Goal: Navigation & Orientation: Find specific page/section

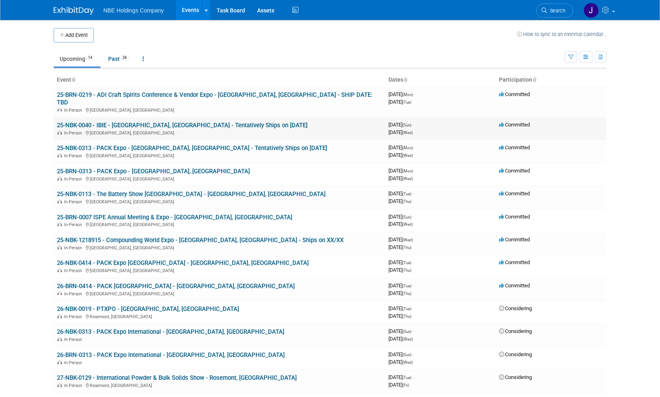
click at [222, 122] on link "25-NBK-0040 - IBIE - [GEOGRAPHIC_DATA], [GEOGRAPHIC_DATA] - Tentatively Ships o…" at bounding box center [182, 125] width 251 height 7
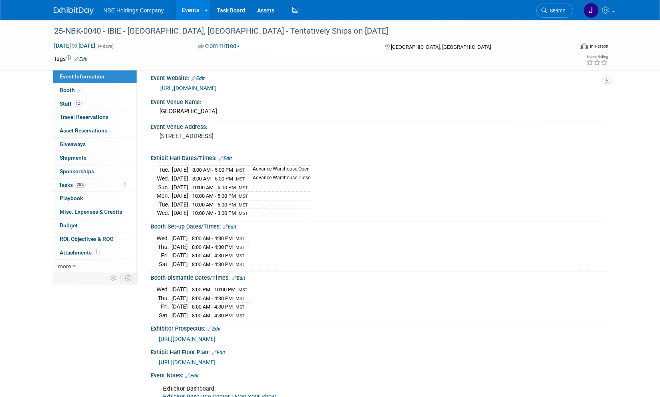
scroll to position [8, 0]
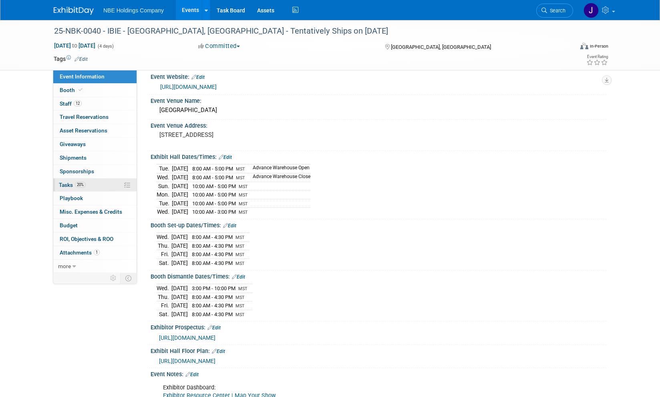
click at [72, 181] on link "20% Tasks 20%" at bounding box center [94, 184] width 83 height 13
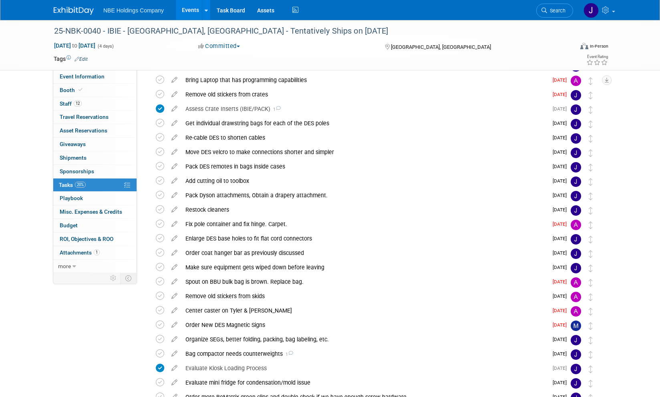
scroll to position [719, 0]
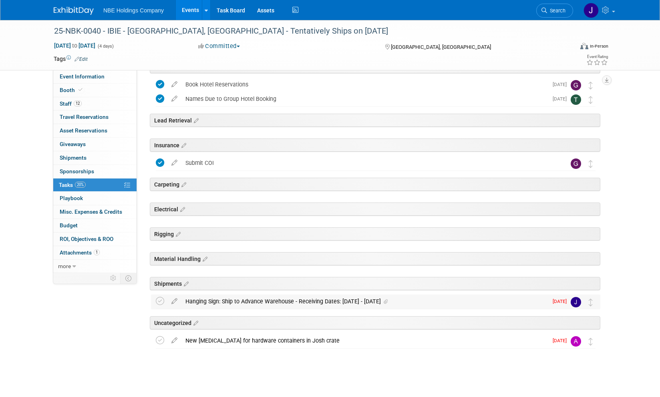
click at [302, 297] on div "Hanging Sign: Ship to Advance Warehouse - Receiving Dates: July 15 - Sept. 3" at bounding box center [364, 302] width 366 height 14
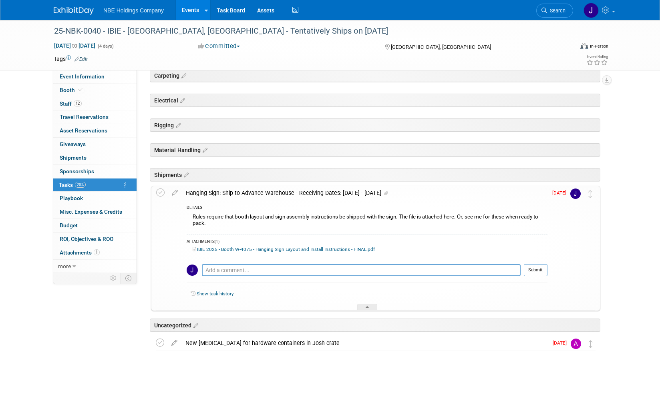
scroll to position [830, 0]
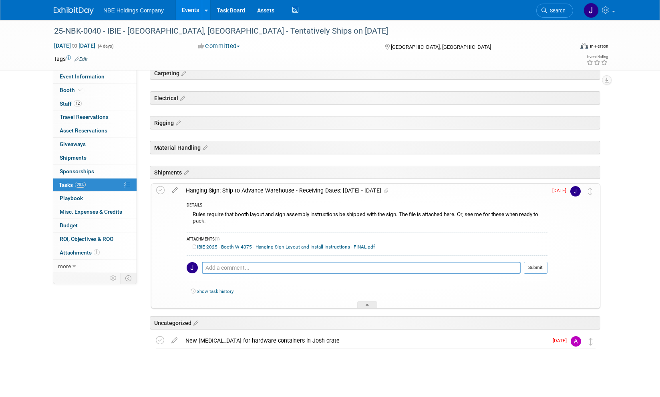
click at [345, 245] on link "IBIE 2025 - Booth W-4075 - Hanging Sign Layout and Install Instructions - FINAL…" at bounding box center [284, 247] width 182 height 6
